Goal: Find contact information: Find contact information

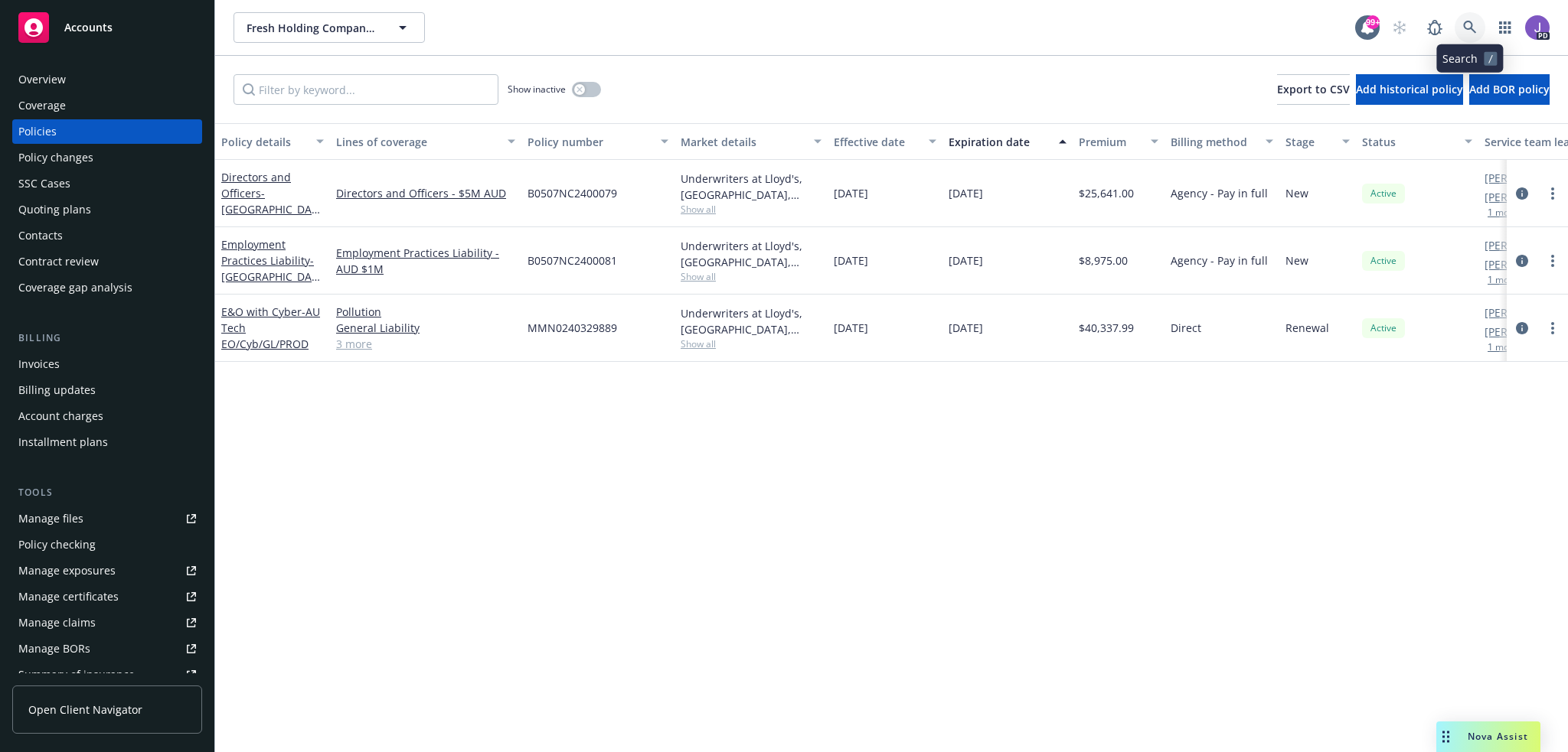
click at [1472, 24] on icon at bounding box center [1469, 26] width 13 height 13
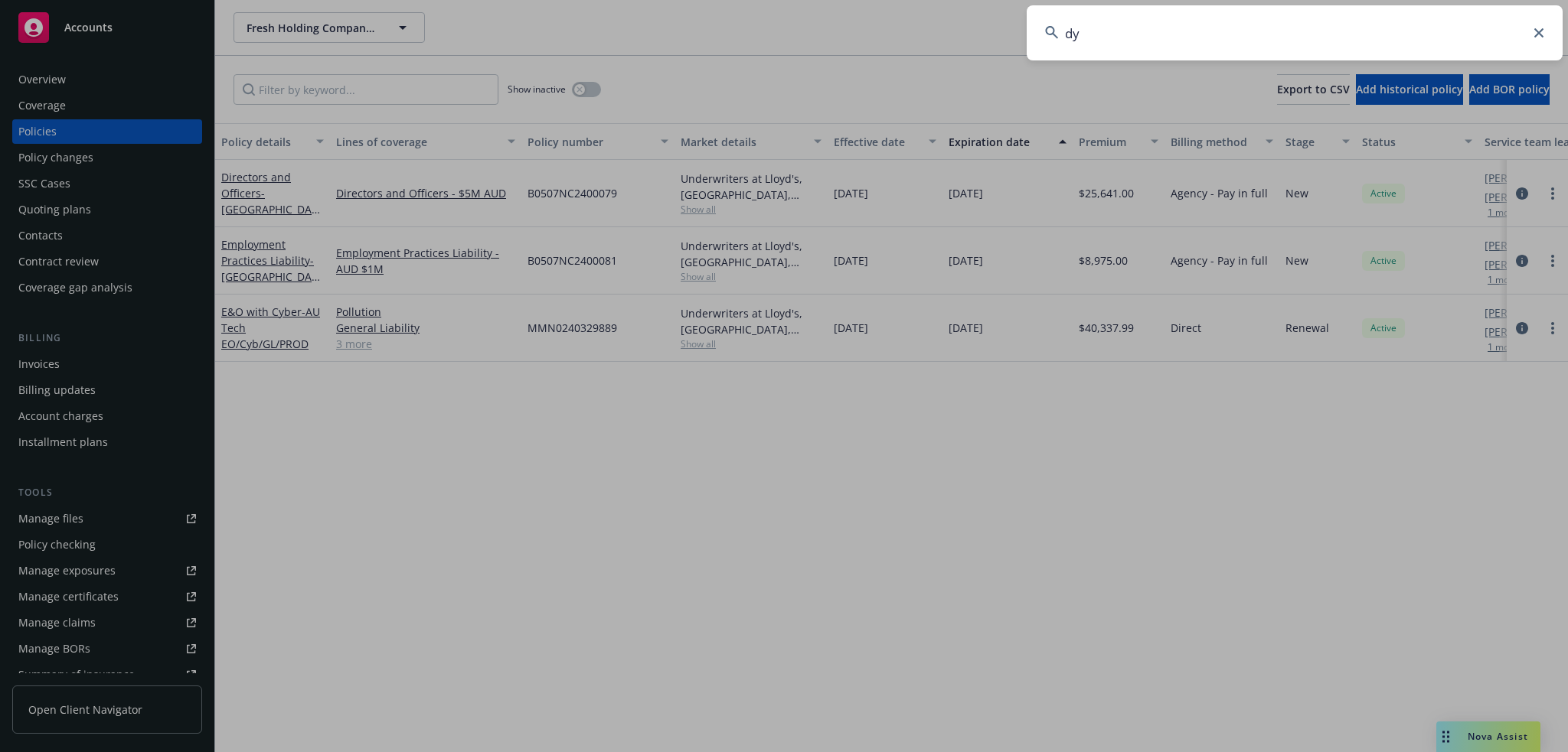
type input "dyb"
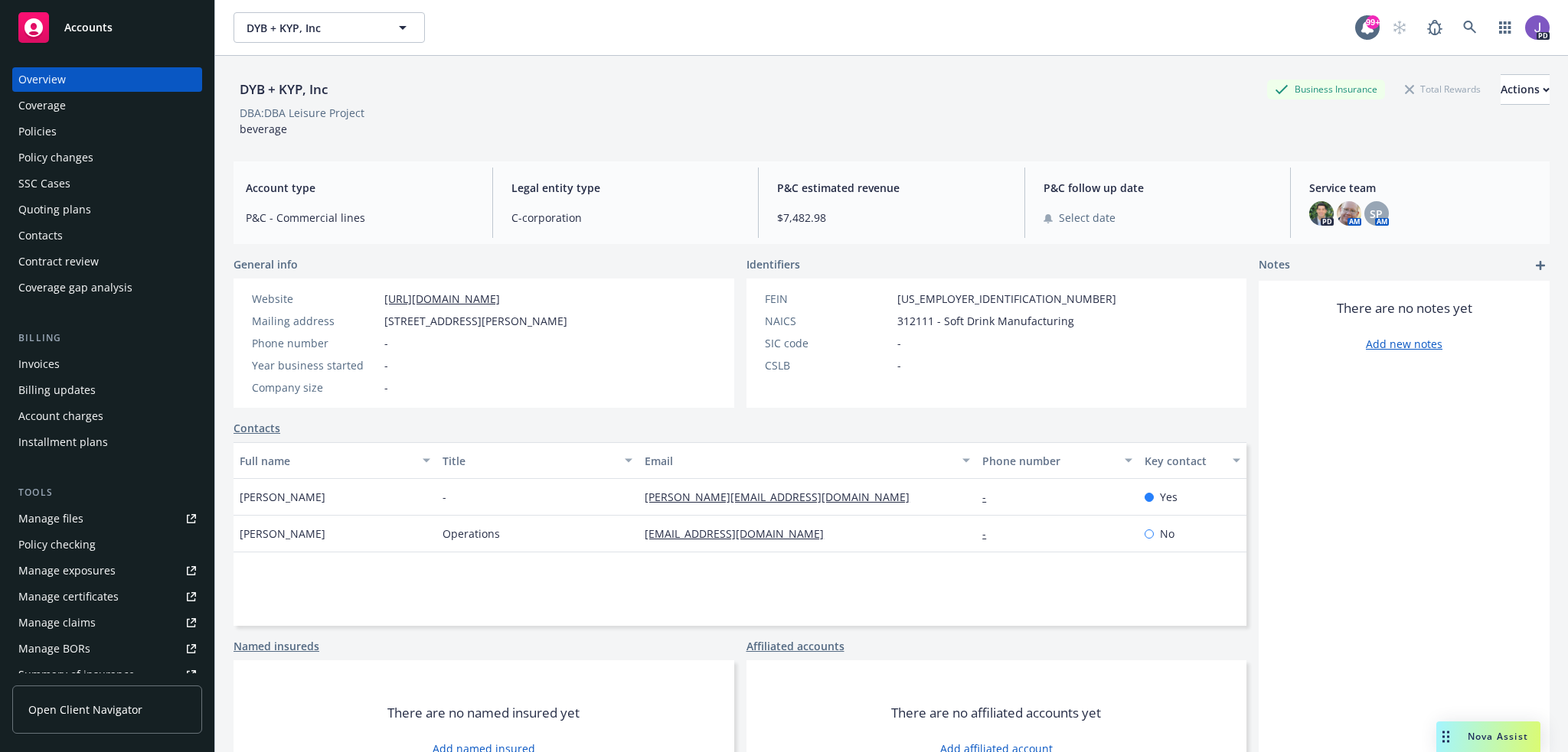
click at [665, 112] on div "DBA: DBA Leisure Project" at bounding box center [891, 112] width 1316 height 16
drag, startPoint x: 781, startPoint y: 533, endPoint x: 637, endPoint y: 532, distance: 144.0
click at [638, 532] on div "[EMAIL_ADDRESS][DOMAIN_NAME]" at bounding box center [807, 533] width 337 height 37
copy link "[EMAIL_ADDRESS][DOMAIN_NAME]"
